Goal: Find specific page/section: Go to known website

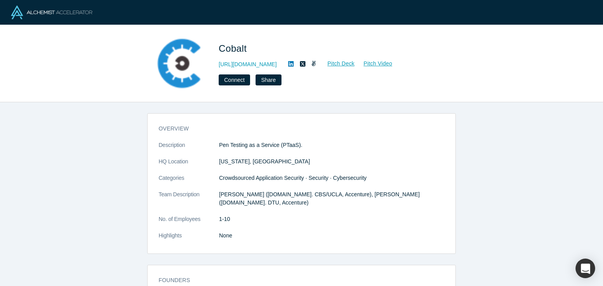
click at [288, 62] on icon at bounding box center [290, 63] width 5 height 5
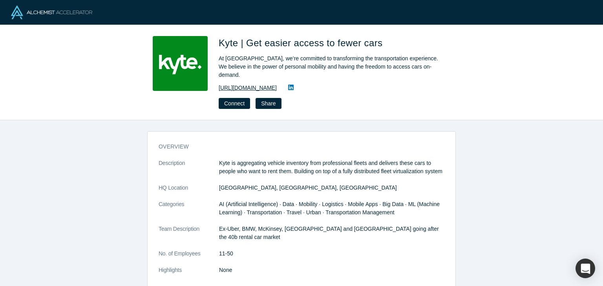
click at [250, 84] on link "https://drivekyte.com" at bounding box center [248, 88] width 58 height 8
